Goal: Obtain resource: Obtain resource

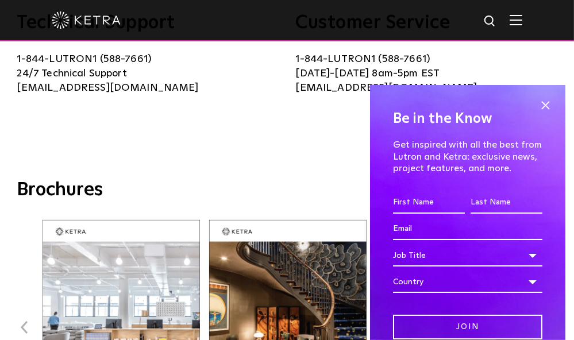
scroll to position [315, 0]
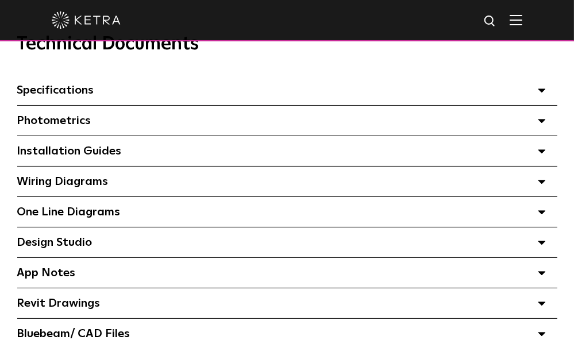
scroll to position [768, 0]
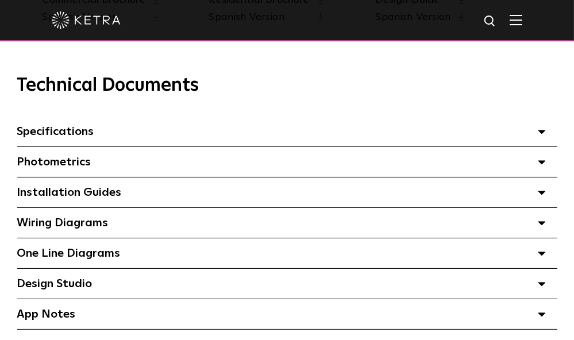
click at [80, 135] on span "Specifications Select checkboxes to use the bulk download option below" at bounding box center [55, 131] width 77 height 11
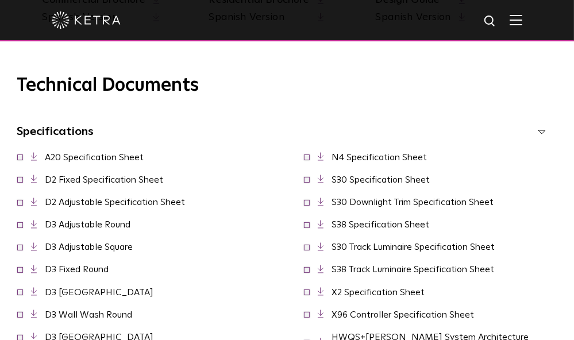
click at [80, 135] on span "Specifications Select checkboxes to use the bulk download option below" at bounding box center [55, 131] width 77 height 11
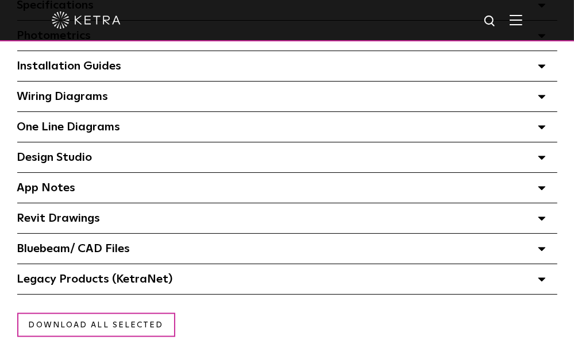
scroll to position [896, 0]
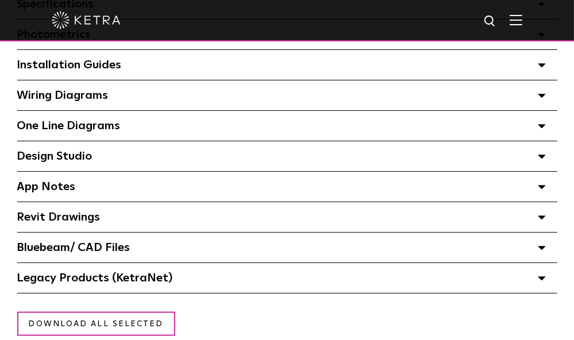
click at [87, 278] on span "Legacy Products (KetraNet) Select checkboxes to use the bulk download option be…" at bounding box center [95, 278] width 156 height 11
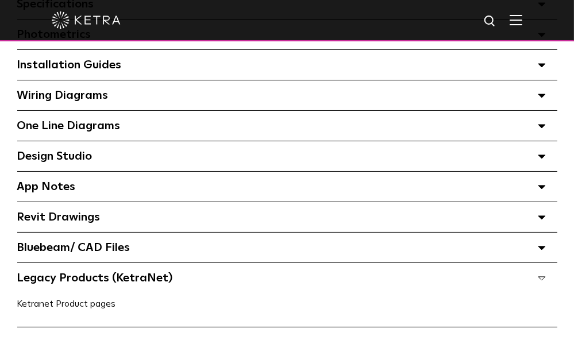
click at [85, 308] on link "Ketranet Product pages" at bounding box center [66, 304] width 99 height 9
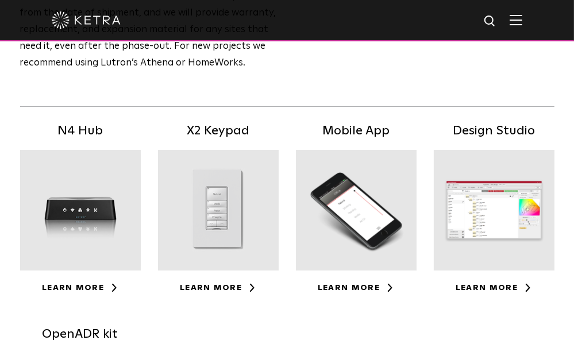
scroll to position [206, 0]
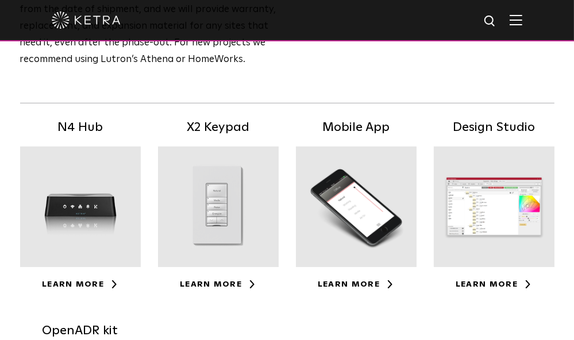
click at [67, 213] on div at bounding box center [80, 207] width 121 height 121
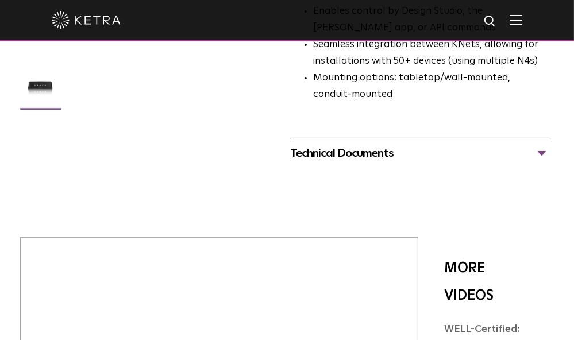
scroll to position [285, 0]
click at [346, 144] on div "Technical Documents" at bounding box center [420, 153] width 260 height 18
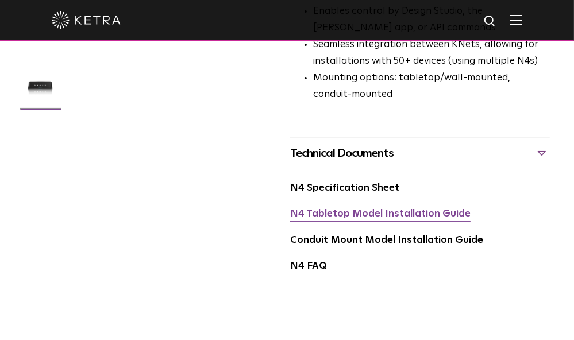
click at [368, 209] on link "N4 Tabletop Model Installation Guide" at bounding box center [380, 214] width 181 height 10
